Goal: Task Accomplishment & Management: Manage account settings

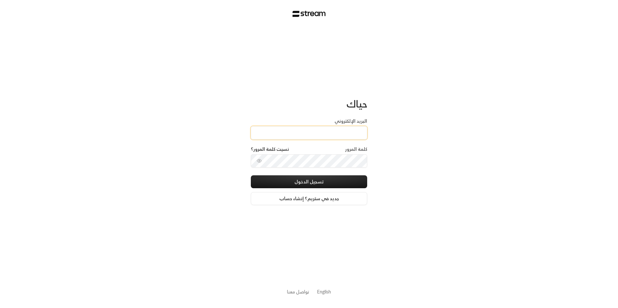
click at [313, 130] on input "البريد الإلكتروني" at bounding box center [309, 132] width 116 height 13
type input "[EMAIL_ADDRESS][DOMAIN_NAME]"
click at [327, 182] on button "تسجيل الدخول" at bounding box center [309, 182] width 116 height 13
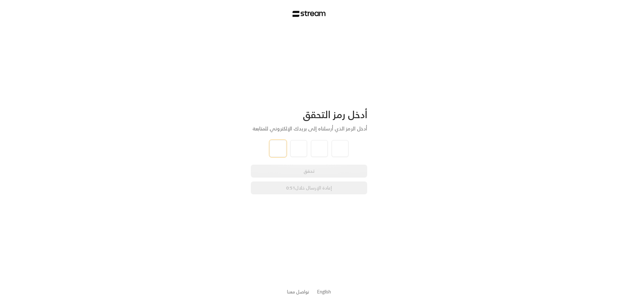
type input "4"
type input "5"
type input "0"
type input "7"
